Goal: Task Accomplishment & Management: Use online tool/utility

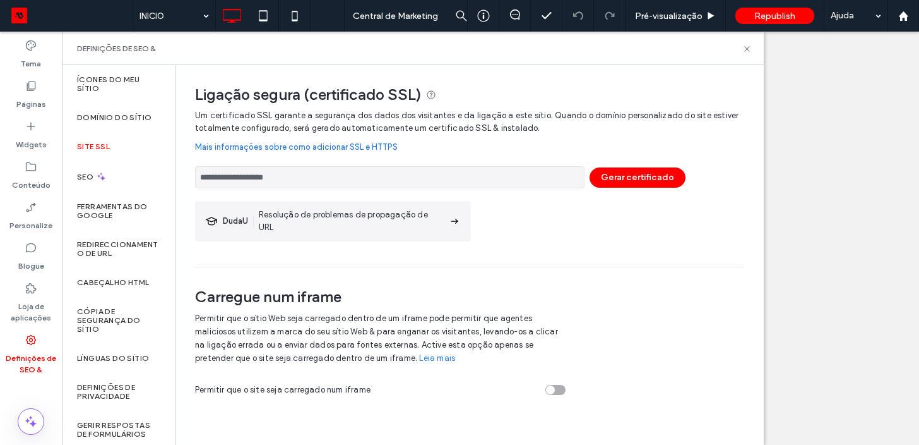
click at [655, 181] on button "Gerar certificado" at bounding box center [638, 177] width 96 height 20
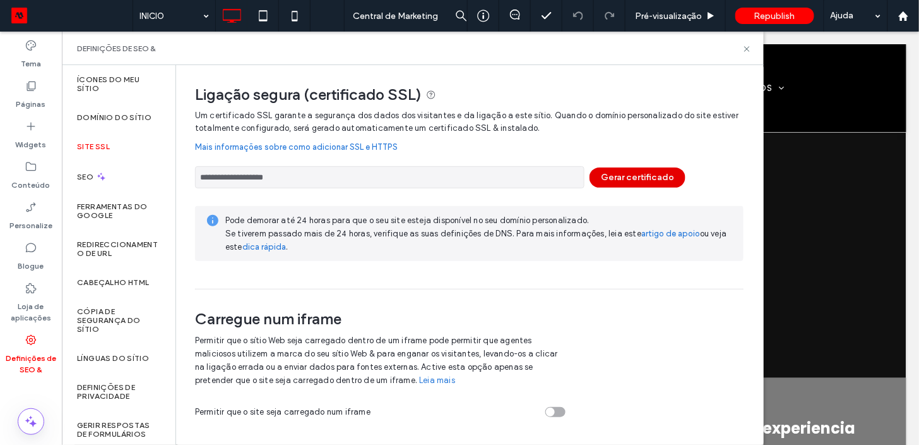
click at [656, 185] on button "Gerar certificado" at bounding box center [638, 177] width 96 height 20
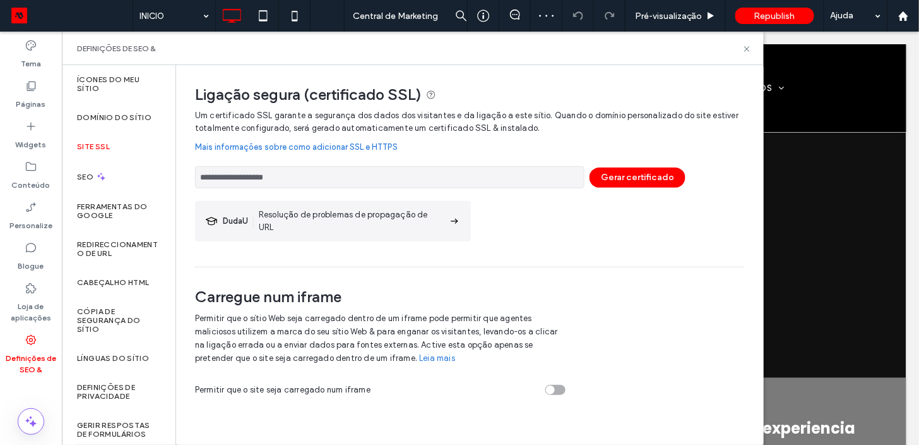
click at [655, 180] on div at bounding box center [459, 222] width 919 height 445
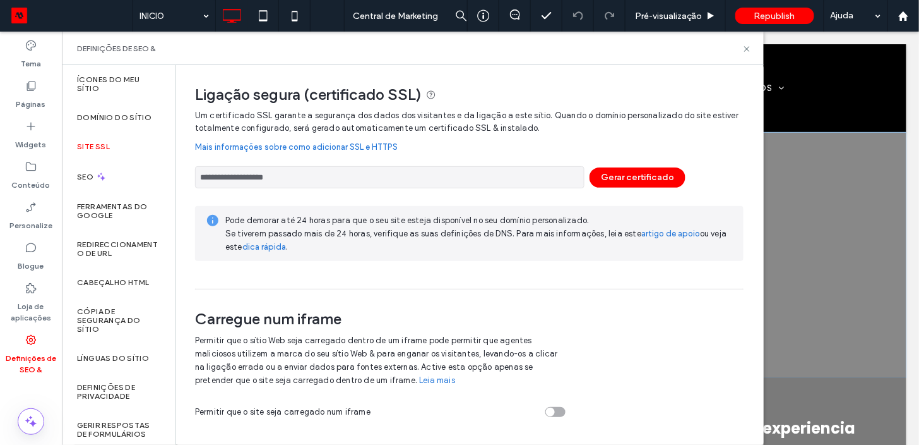
click at [828, 319] on div "Clique para editar no modo Flex" at bounding box center [490, 254] width 832 height 246
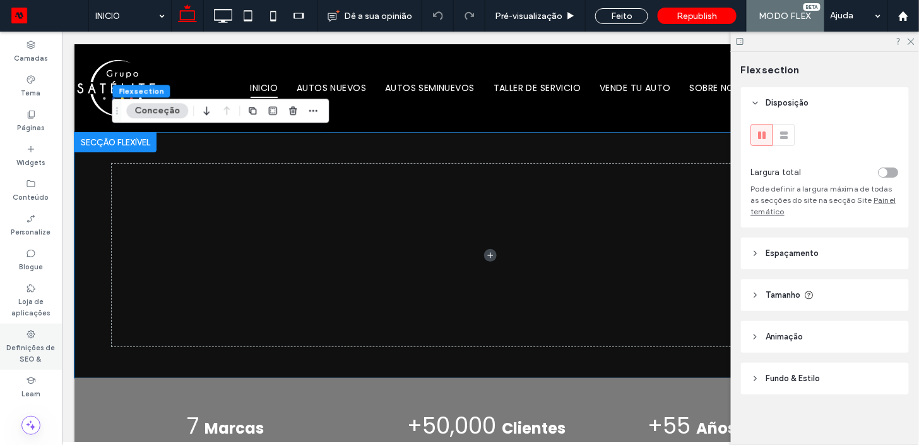
click at [23, 339] on label "Definições de SEO &" at bounding box center [31, 351] width 62 height 25
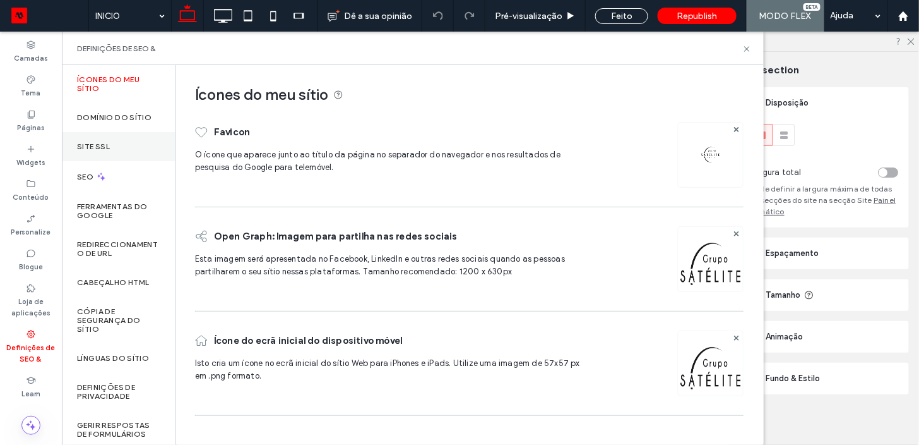
click at [121, 146] on div "Site SSL" at bounding box center [119, 146] width 114 height 29
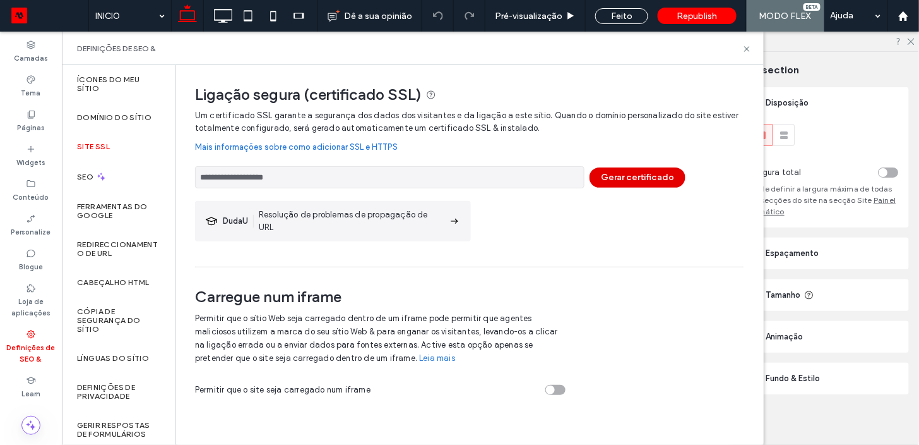
click at [630, 179] on button "Gerar certificado" at bounding box center [638, 177] width 96 height 20
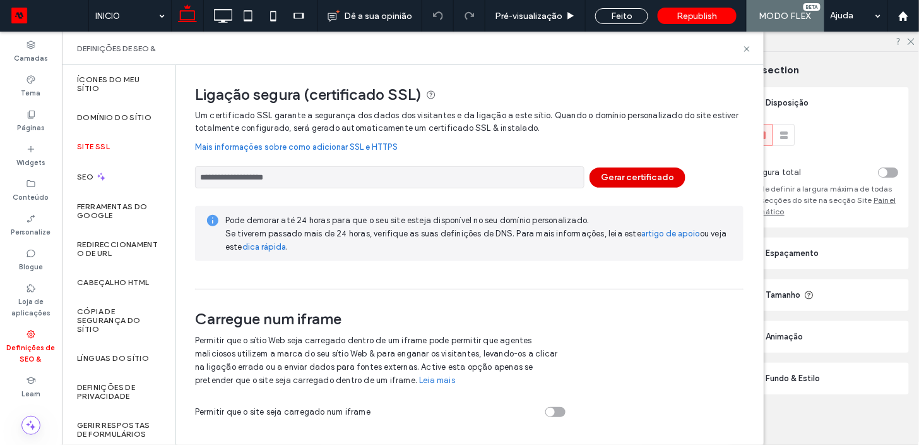
click at [630, 177] on button "Gerar certificado" at bounding box center [638, 177] width 96 height 20
